Goal: Navigation & Orientation: Find specific page/section

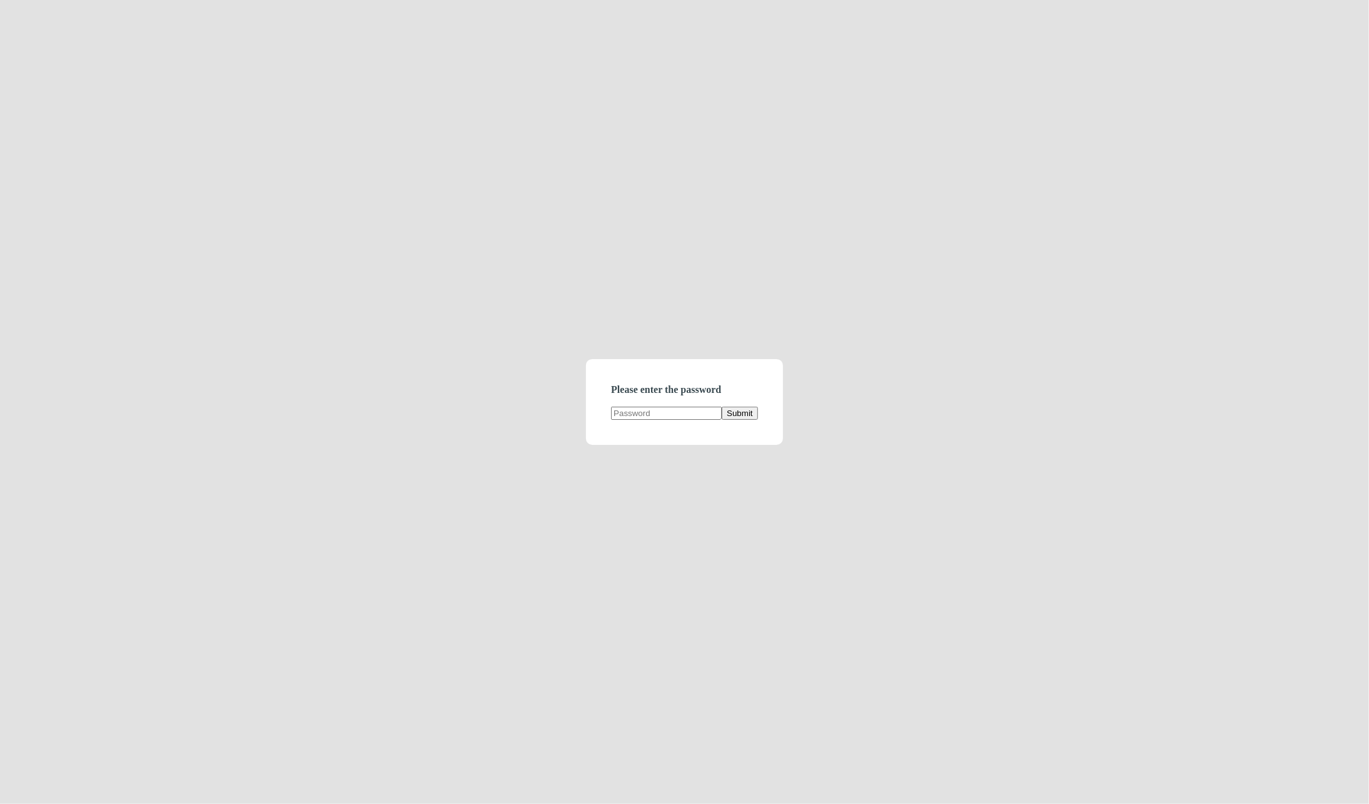
click at [654, 415] on input "text" at bounding box center [666, 413] width 111 height 13
type input "demodirectory"
click button "Submit" at bounding box center [740, 413] width 36 height 13
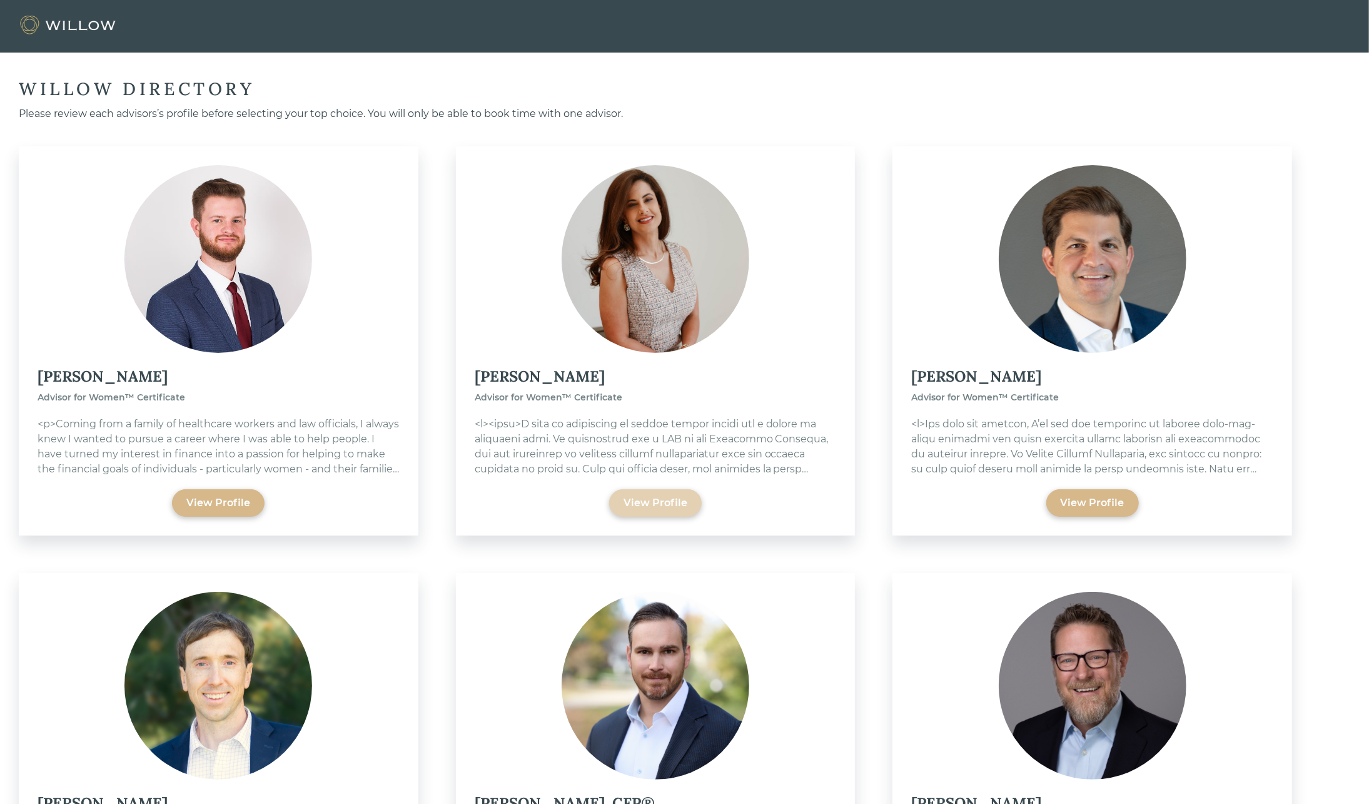
click at [639, 500] on div "View Profile" at bounding box center [656, 502] width 64 height 15
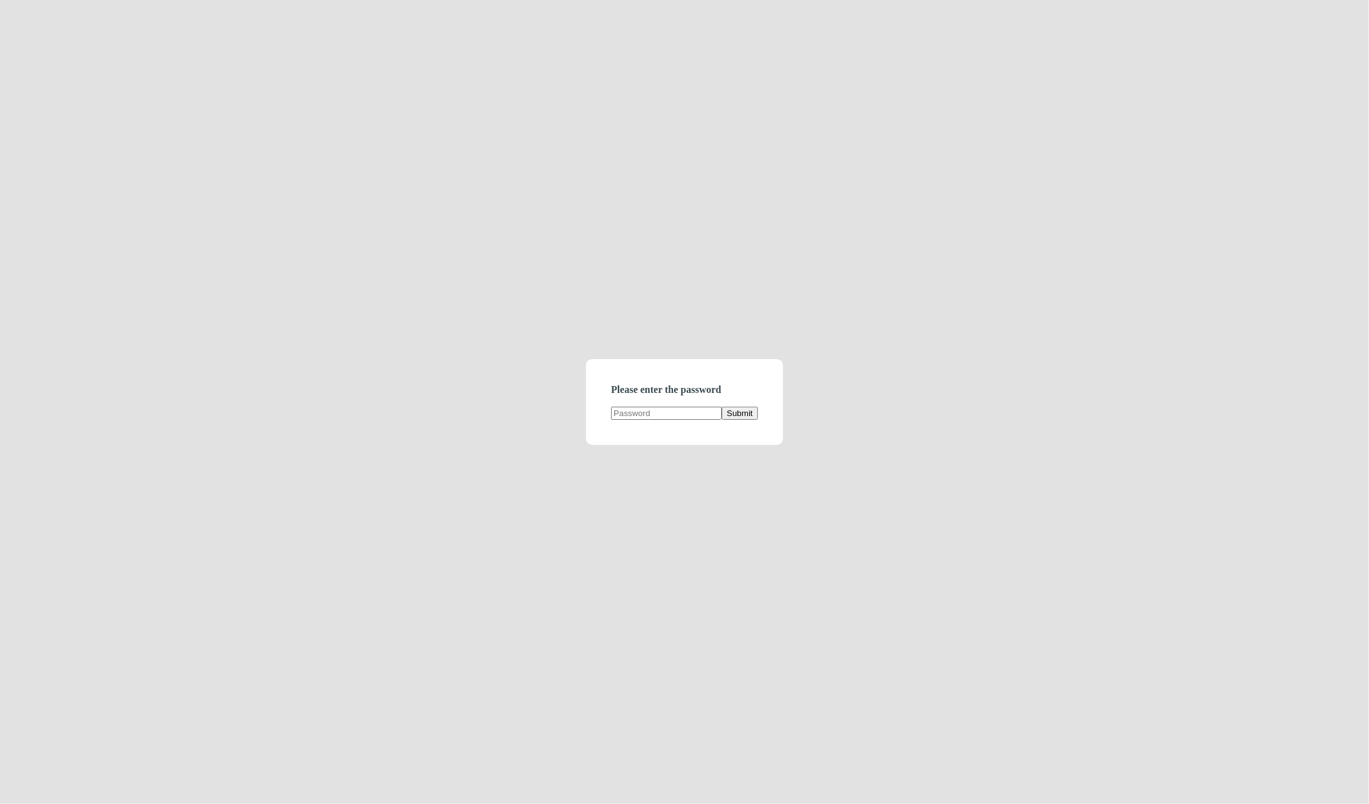
click at [680, 422] on form "Please enter the password Submit" at bounding box center [684, 402] width 196 height 86
click at [673, 412] on input "text" at bounding box center [666, 413] width 111 height 13
type input "d"
type input "demodirectory"
click button "Submit" at bounding box center [740, 413] width 36 height 13
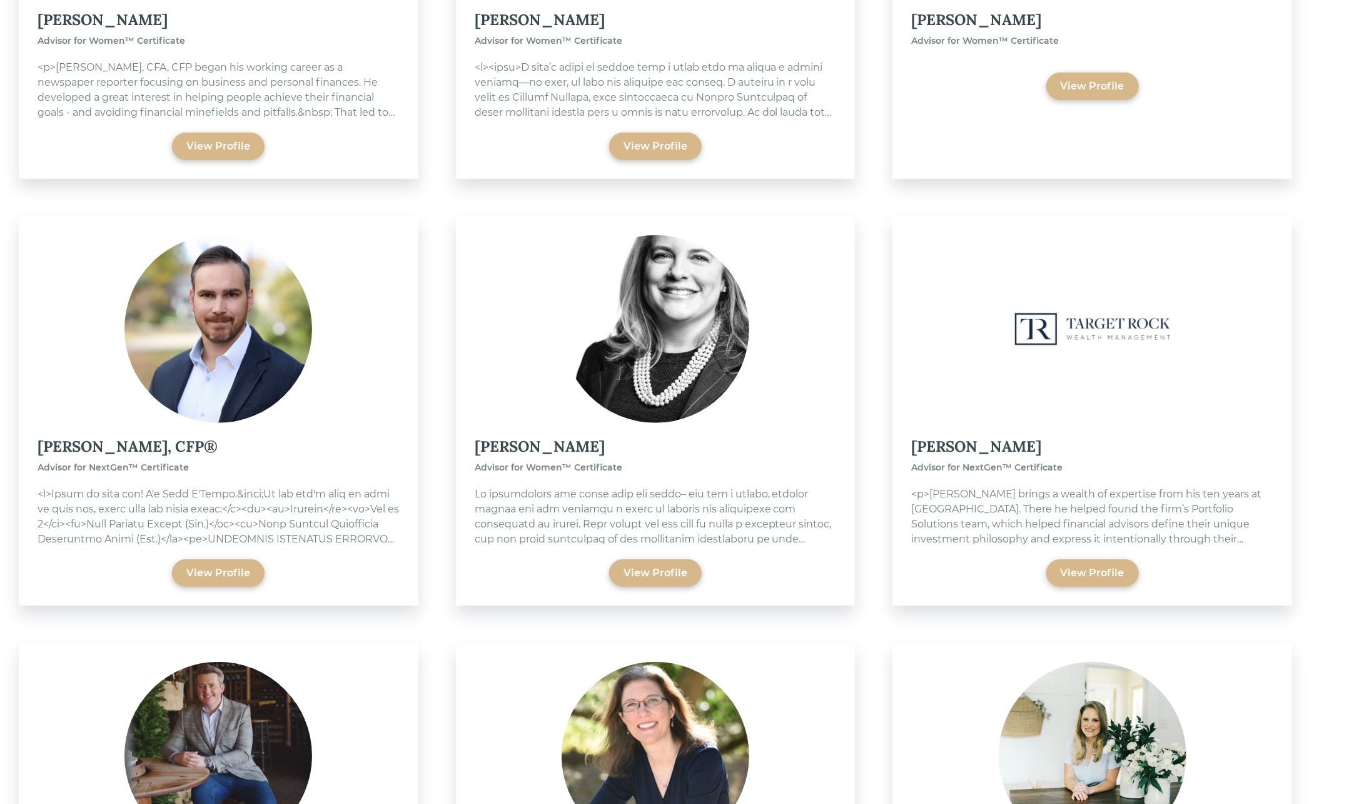
scroll to position [5012, 0]
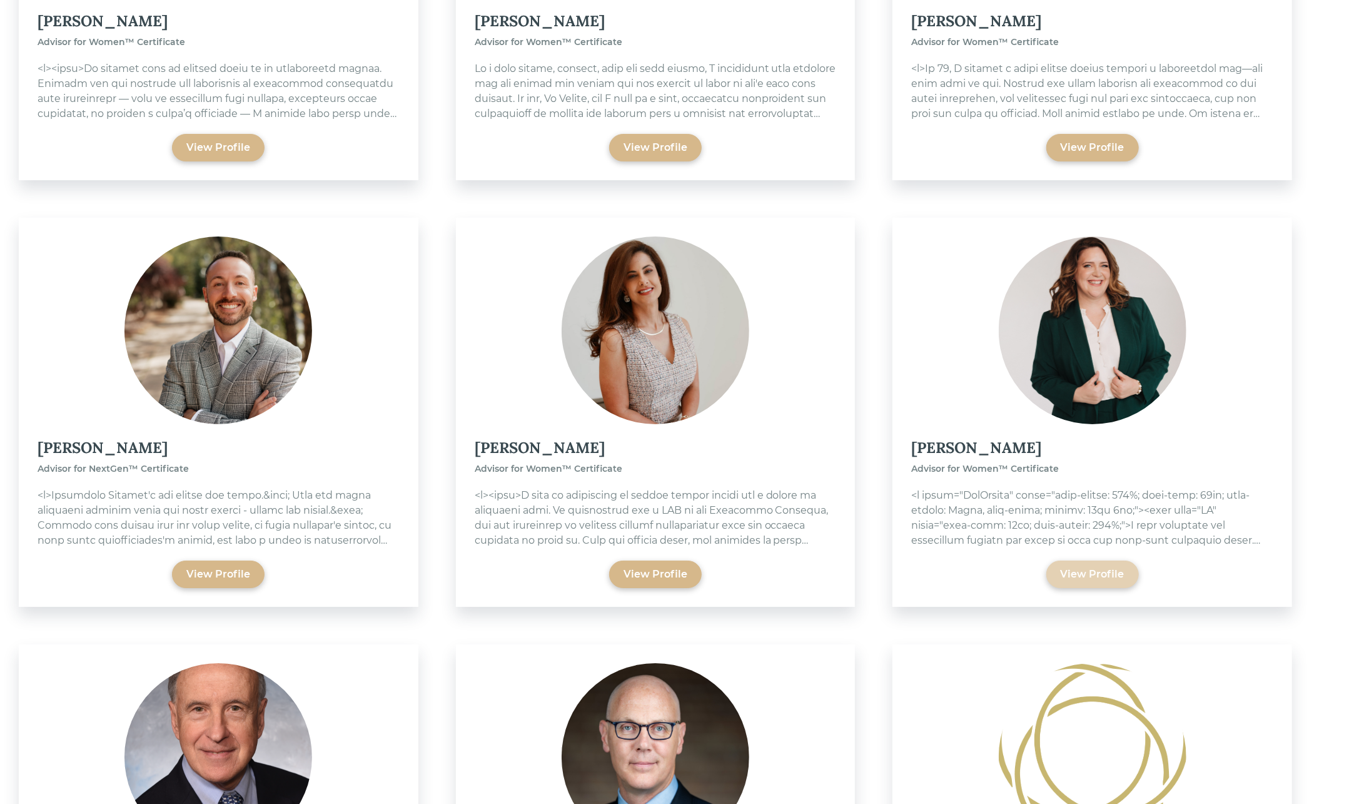
click at [1117, 575] on div "View Profile" at bounding box center [1093, 574] width 64 height 15
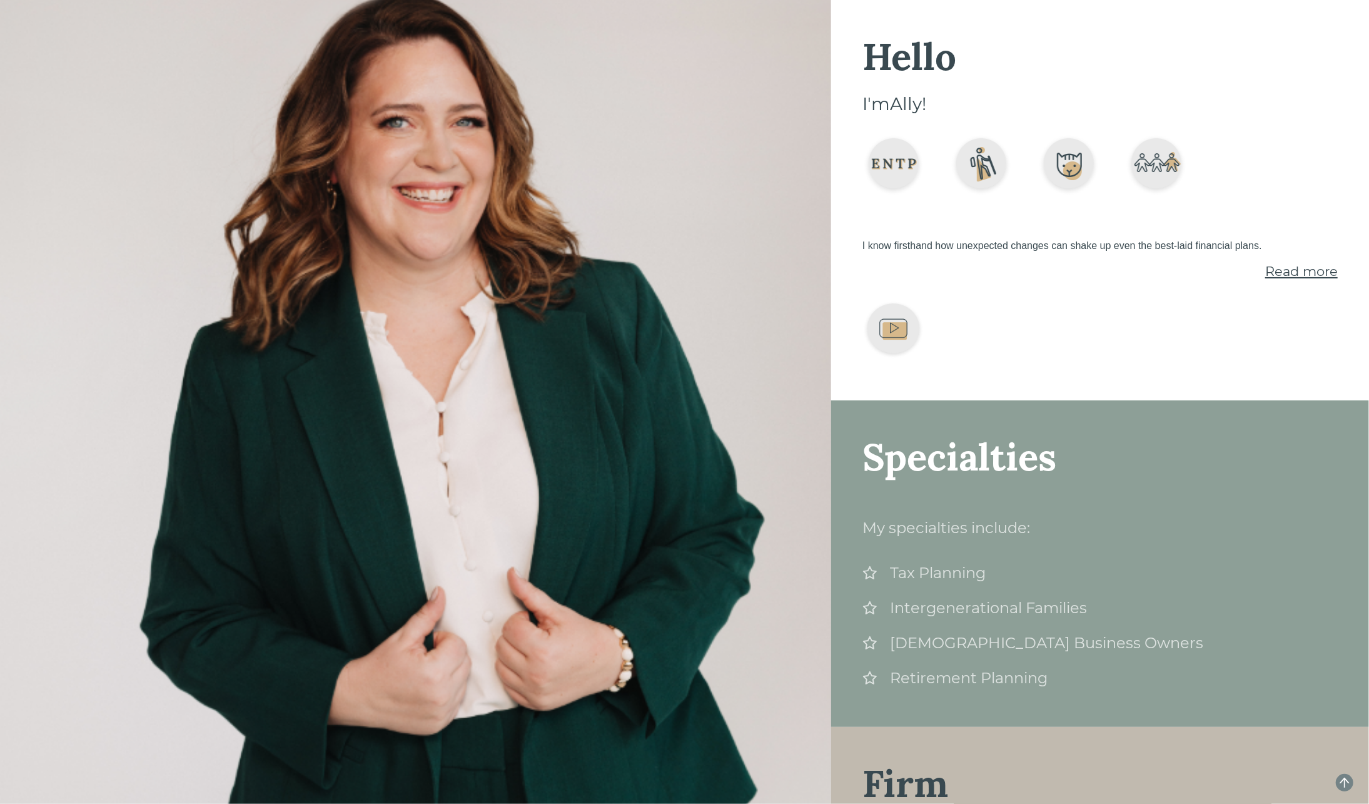
click at [1277, 267] on span "Read more" at bounding box center [1301, 271] width 73 height 16
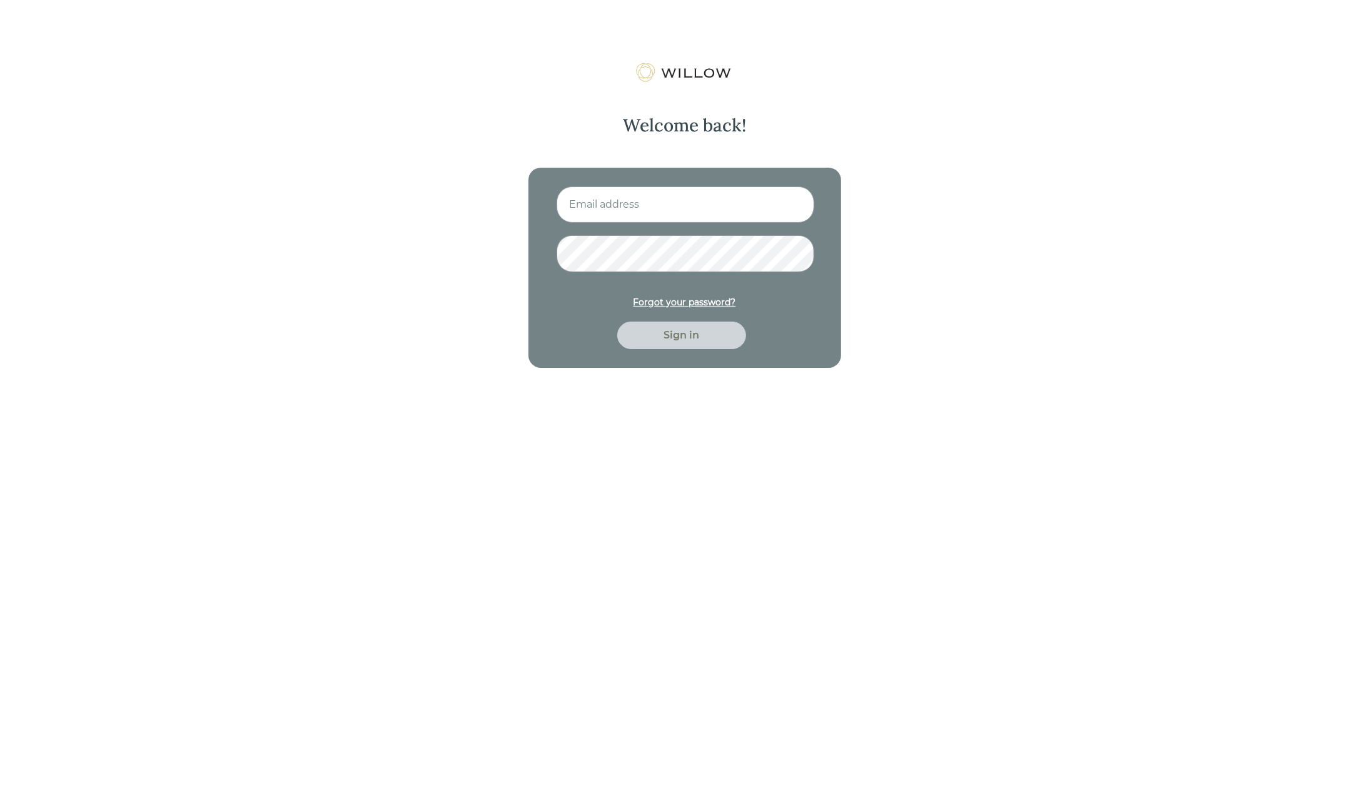
click at [647, 205] on input at bounding box center [686, 204] width 258 height 36
type input "nitya.kowtha@gmail.com"
click at [617, 321] on button "Sign in" at bounding box center [681, 335] width 129 height 28
